Goal: Information Seeking & Learning: Find specific fact

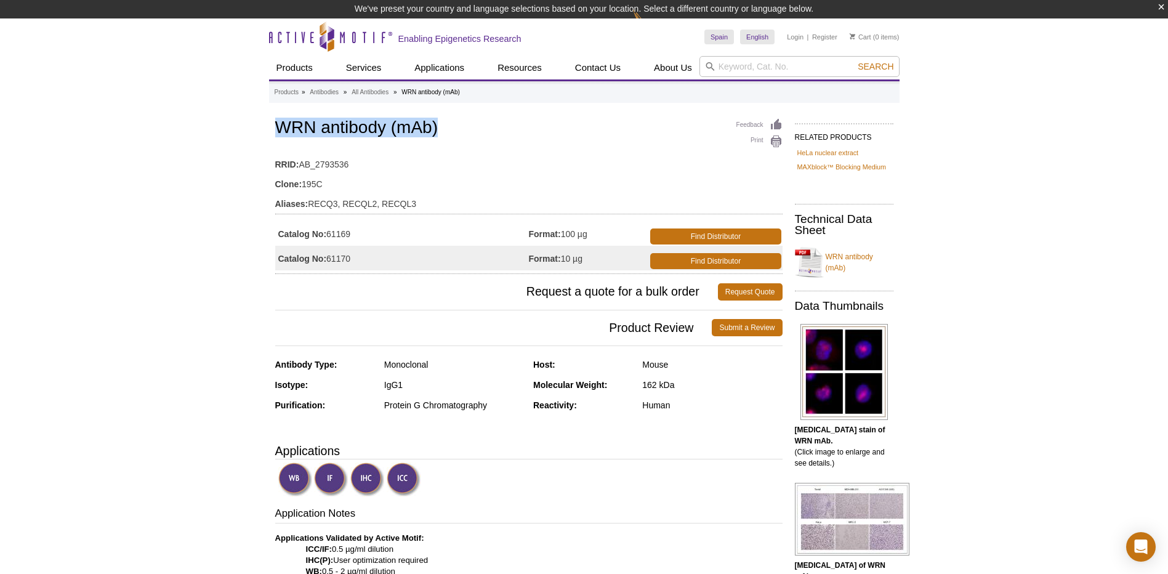
drag, startPoint x: 270, startPoint y: 128, endPoint x: 435, endPoint y: 142, distance: 165.5
copy h1 "WRN antibody (mAb)"
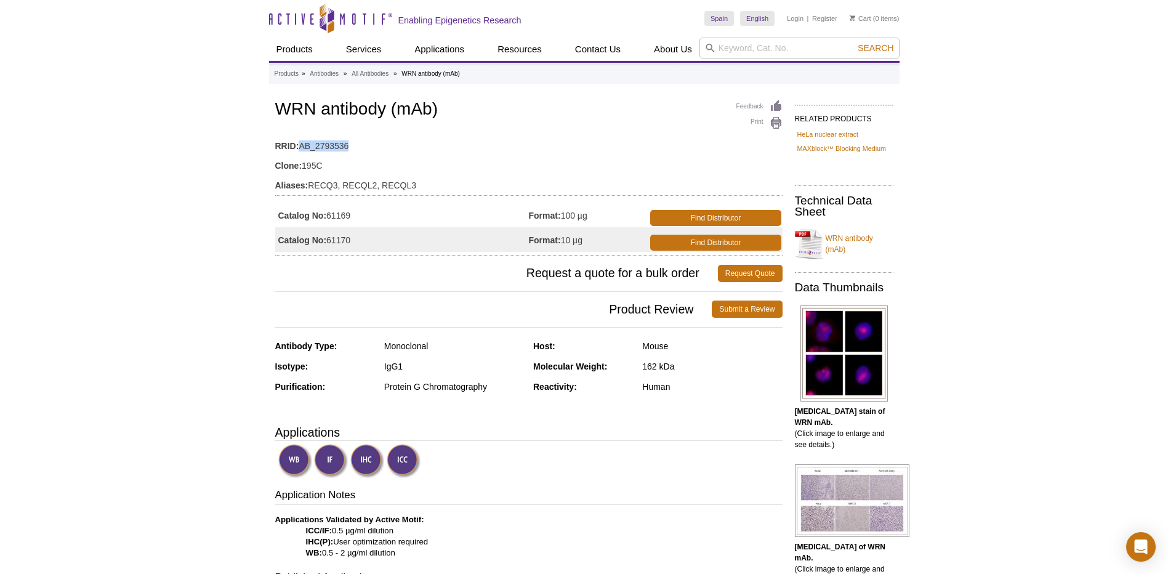
drag, startPoint x: 343, startPoint y: 145, endPoint x: 301, endPoint y: 147, distance: 41.9
click at [301, 147] on td "RRID: AB_2793536" at bounding box center [528, 143] width 507 height 20
copy td "AB_2793536"
drag, startPoint x: 329, startPoint y: 162, endPoint x: 277, endPoint y: 164, distance: 52.3
click at [277, 164] on td "Clone: 195C" at bounding box center [528, 163] width 507 height 20
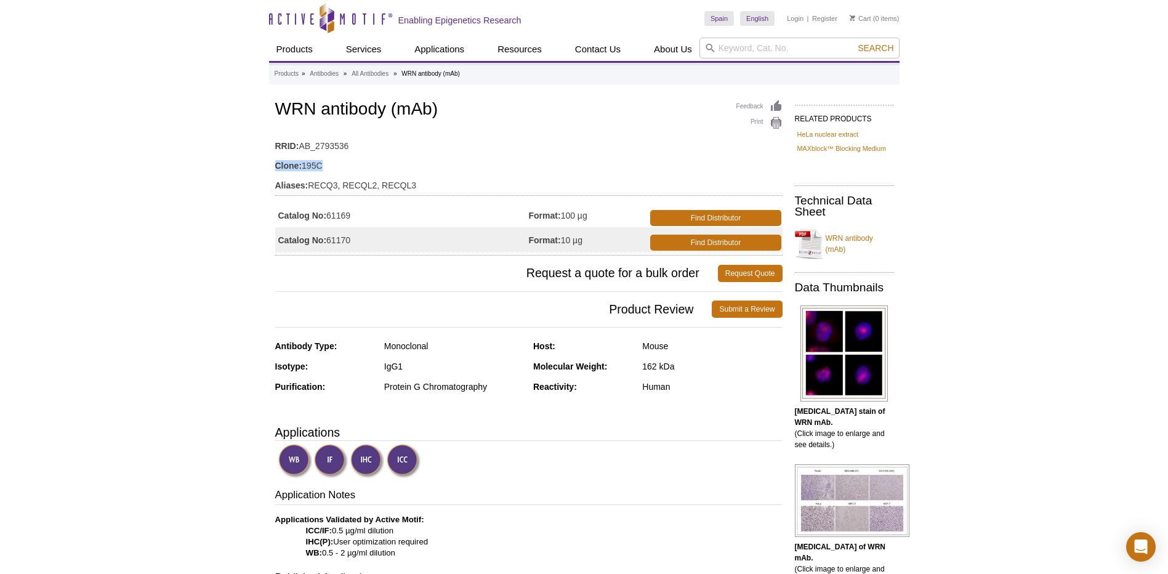
copy td "Clone: 195C"
drag, startPoint x: 387, startPoint y: 219, endPoint x: 329, endPoint y: 212, distance: 57.7
click at [329, 212] on td "Catalog No: 61169" at bounding box center [402, 214] width 254 height 25
copy td "61169"
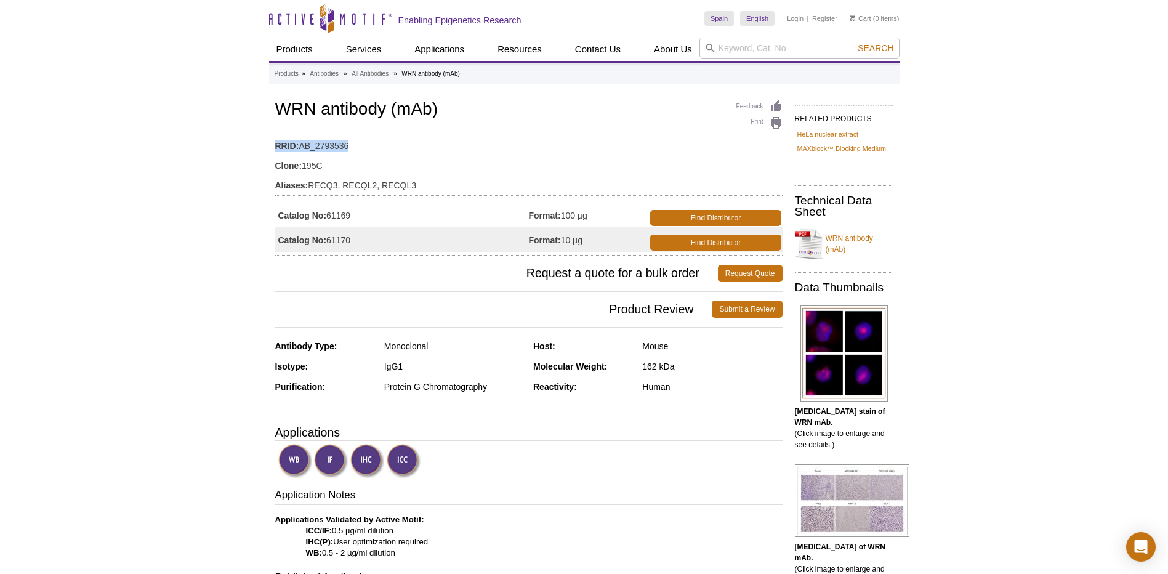
drag, startPoint x: 271, startPoint y: 147, endPoint x: 361, endPoint y: 147, distance: 90.5
copy div "RRID: AB_2793536"
